Goal: Task Accomplishment & Management: Use online tool/utility

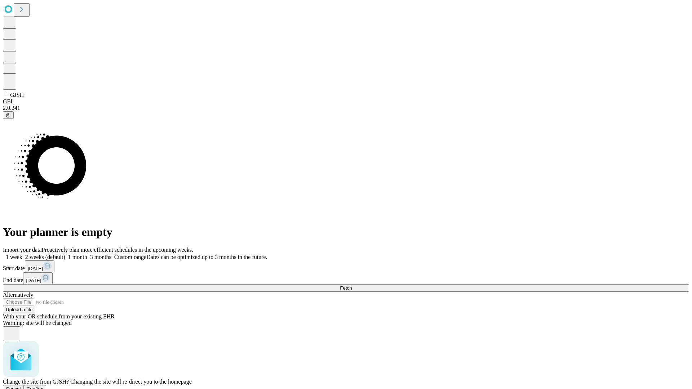
click at [44, 387] on span "Confirm" at bounding box center [35, 389] width 17 height 5
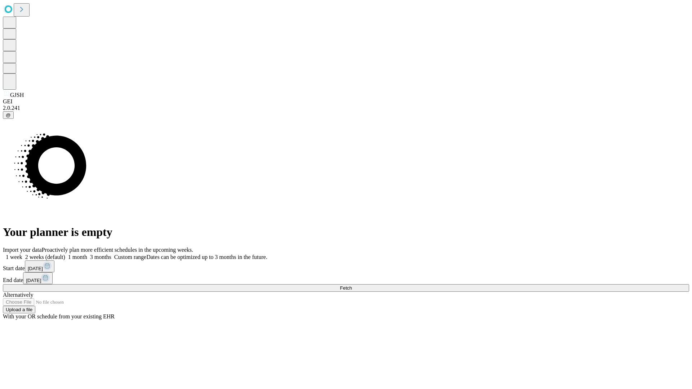
click at [65, 254] on label "2 weeks (default)" at bounding box center [43, 257] width 43 height 6
click at [352, 286] on span "Fetch" at bounding box center [346, 288] width 12 height 5
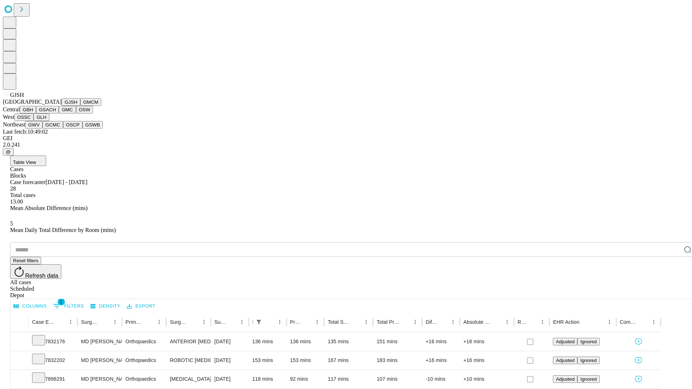
click at [80, 106] on button "GMCM" at bounding box center [90, 102] width 21 height 8
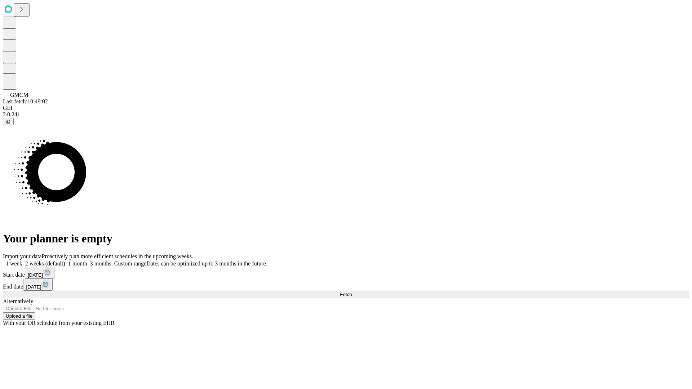
click at [352, 292] on span "Fetch" at bounding box center [346, 294] width 12 height 5
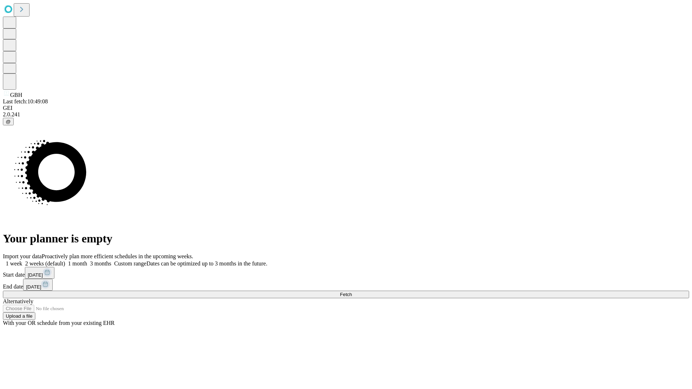
click at [65, 261] on label "2 weeks (default)" at bounding box center [43, 264] width 43 height 6
click at [352, 292] on span "Fetch" at bounding box center [346, 294] width 12 height 5
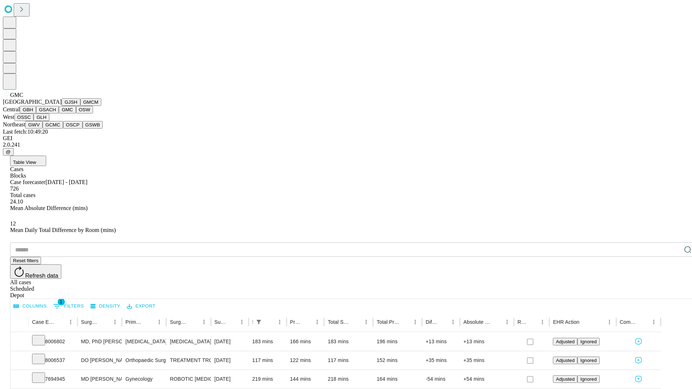
click at [76, 114] on button "OSW" at bounding box center [84, 110] width 17 height 8
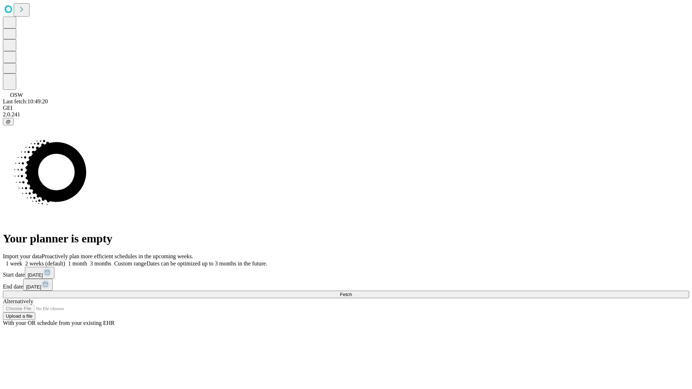
click at [65, 261] on label "2 weeks (default)" at bounding box center [43, 264] width 43 height 6
click at [352, 292] on span "Fetch" at bounding box center [346, 294] width 12 height 5
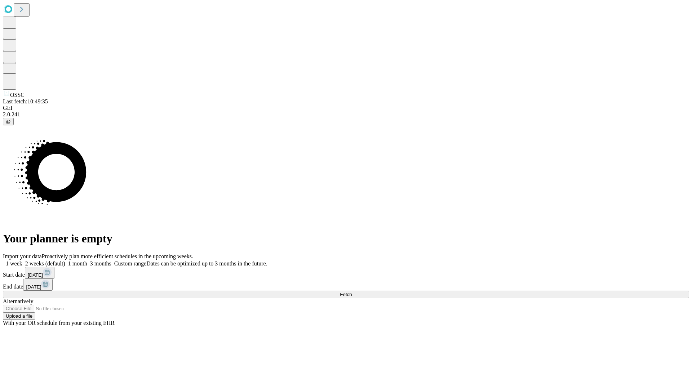
click at [65, 261] on label "2 weeks (default)" at bounding box center [43, 264] width 43 height 6
click at [352, 292] on span "Fetch" at bounding box center [346, 294] width 12 height 5
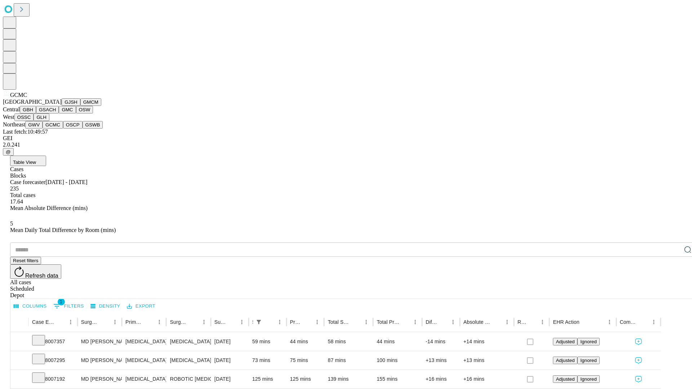
click at [63, 129] on button "OSCP" at bounding box center [72, 125] width 19 height 8
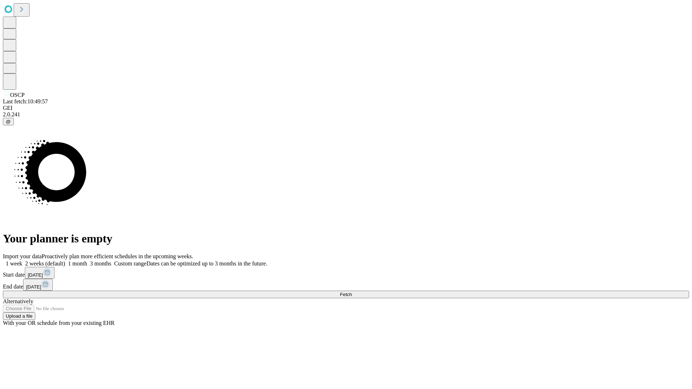
click at [65, 261] on label "2 weeks (default)" at bounding box center [43, 264] width 43 height 6
click at [352, 292] on span "Fetch" at bounding box center [346, 294] width 12 height 5
